Goal: Transaction & Acquisition: Purchase product/service

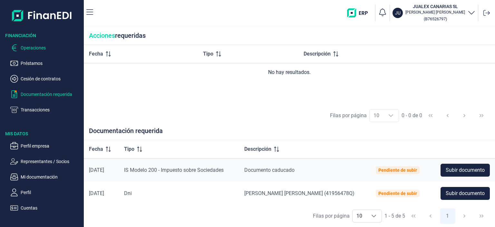
click at [29, 50] on p "Operaciones" at bounding box center [51, 48] width 61 height 8
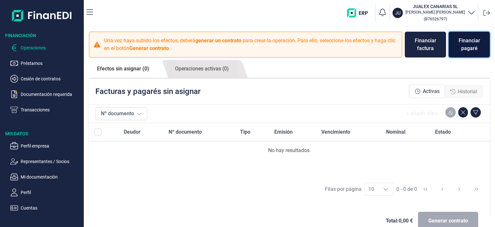
click at [466, 46] on div "Financiar pagaré" at bounding box center [469, 44] width 31 height 15
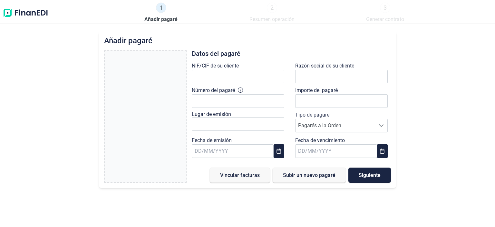
type input "0,00 €"
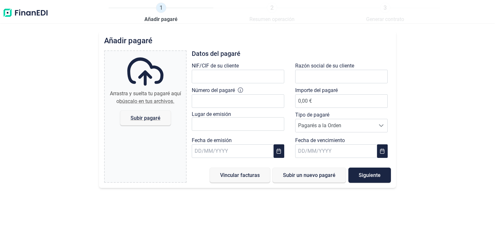
click at [28, 14] on img at bounding box center [26, 13] width 46 height 21
